Goal: Find specific page/section: Find specific page/section

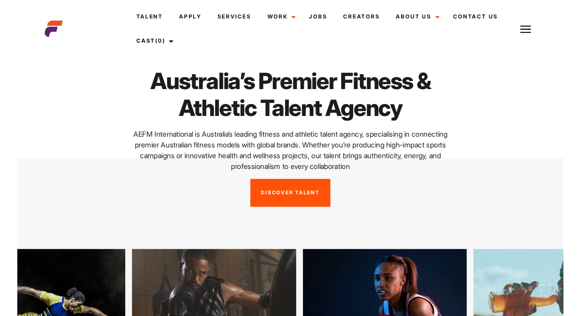
scroll to position [0, 1]
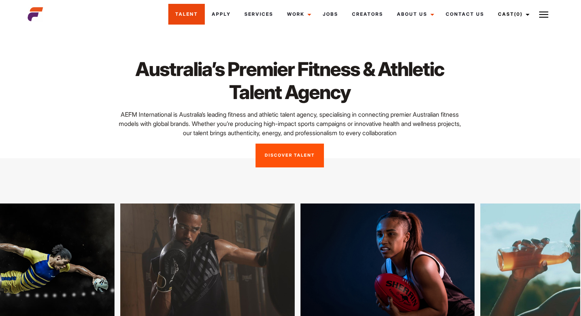
click at [178, 12] on link "Talent" at bounding box center [186, 14] width 37 height 21
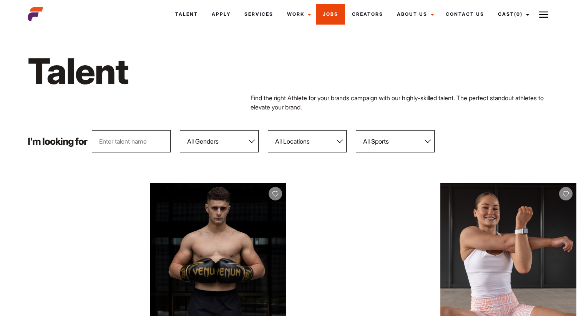
click at [327, 16] on link "Jobs" at bounding box center [330, 14] width 29 height 21
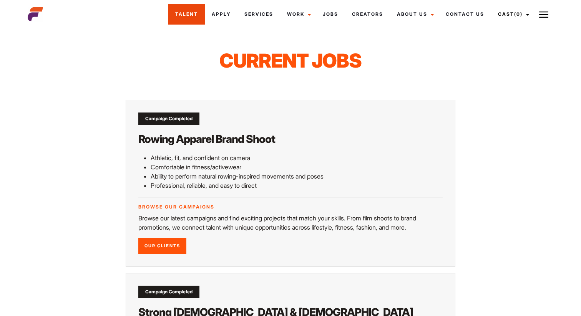
click at [181, 15] on link "Talent" at bounding box center [186, 14] width 37 height 21
